Goal: Information Seeking & Learning: Learn about a topic

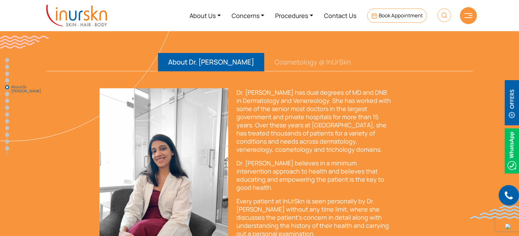
scroll to position [1224, 0]
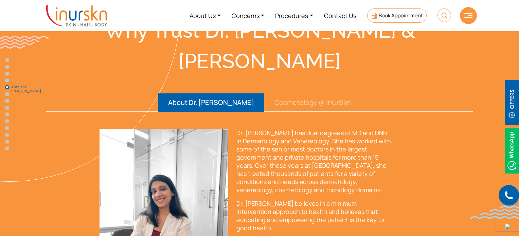
drag, startPoint x: 279, startPoint y: 142, endPoint x: 313, endPoint y: 161, distance: 39.1
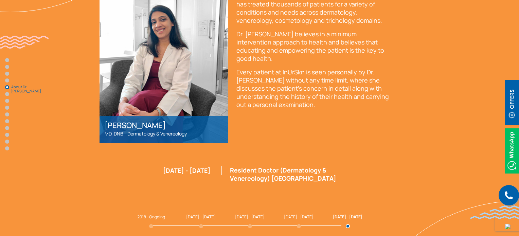
scroll to position [1394, 0]
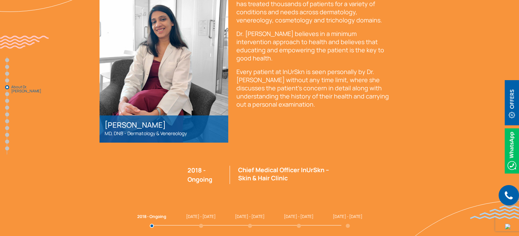
click at [345, 214] on span "[DATE] - [DATE]" at bounding box center [348, 217] width 30 height 6
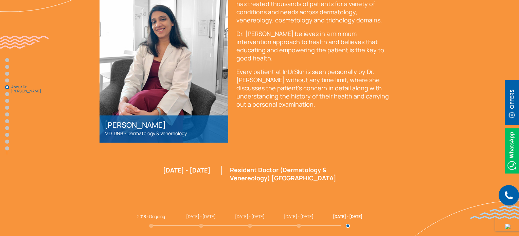
click at [344, 214] on span "[DATE] - [DATE]" at bounding box center [348, 217] width 30 height 6
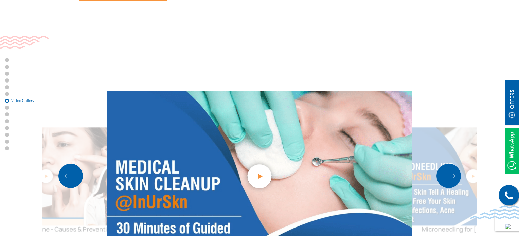
scroll to position [1938, 0]
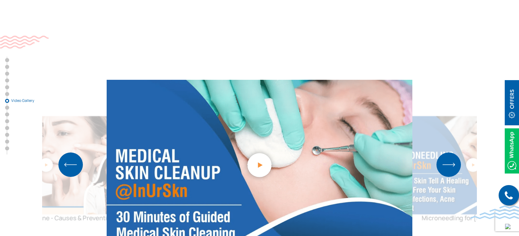
click at [66, 153] on img "Previous slide" at bounding box center [70, 165] width 24 height 24
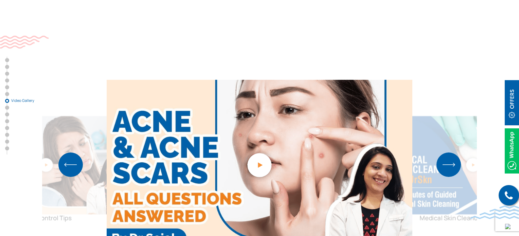
click at [66, 153] on img "Previous slide" at bounding box center [70, 165] width 24 height 24
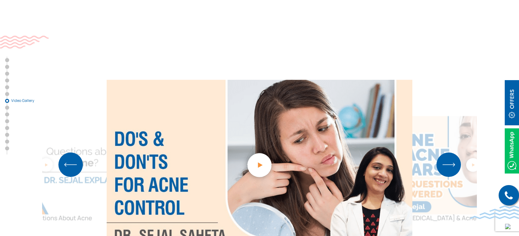
click at [66, 153] on img "Previous slide" at bounding box center [70, 165] width 24 height 24
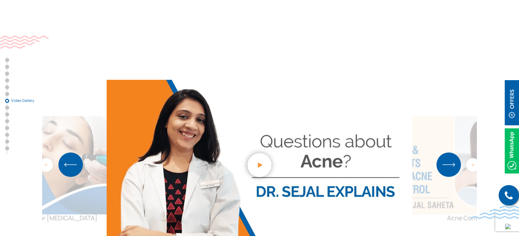
click at [454, 153] on img "Next slide" at bounding box center [449, 165] width 24 height 24
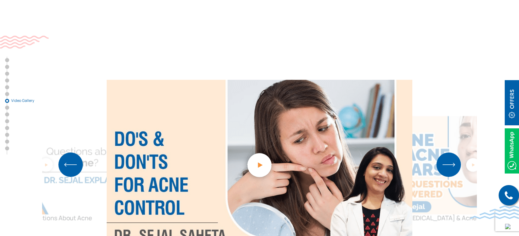
scroll to position [1904, 0]
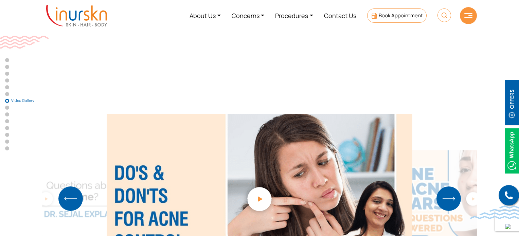
click at [261, 180] on img "4 / 5" at bounding box center [259, 198] width 37 height 37
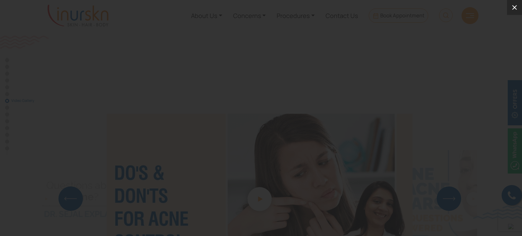
click at [513, 7] on icon at bounding box center [515, 7] width 8 height 8
